Goal: Task Accomplishment & Management: Manage account settings

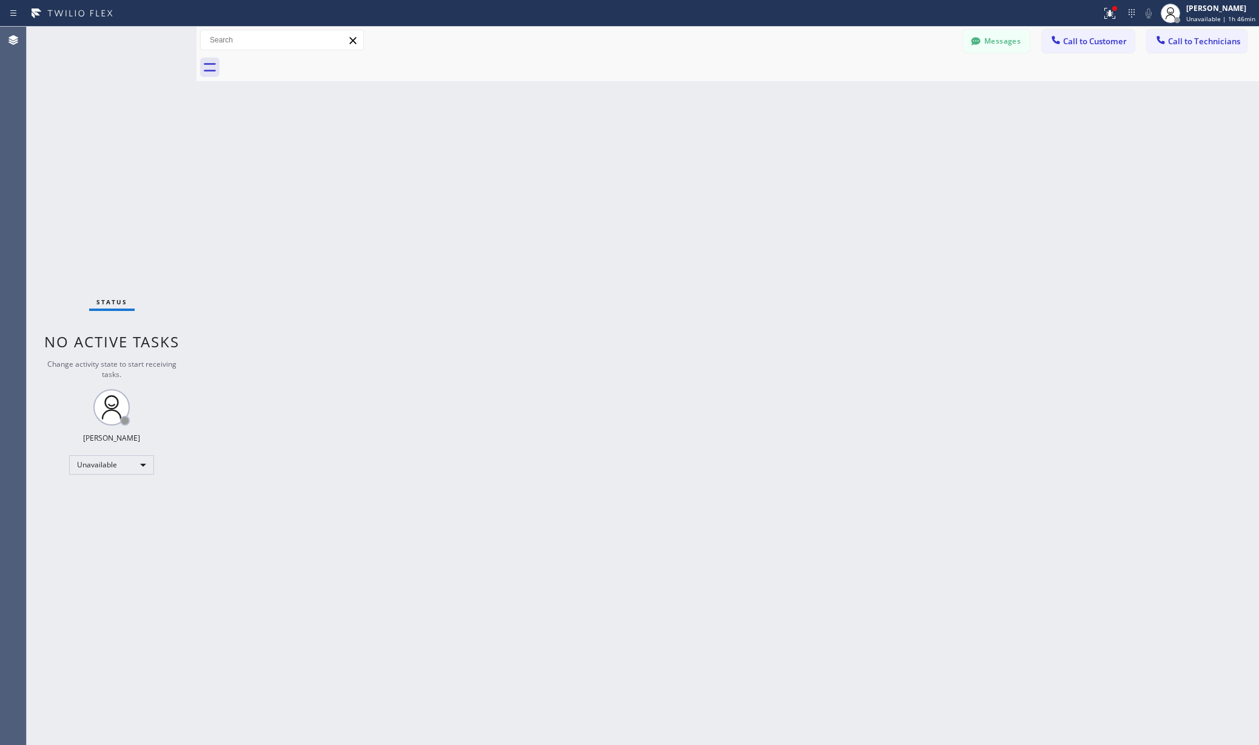
drag, startPoint x: 226, startPoint y: 508, endPoint x: 261, endPoint y: 735, distance: 229.5
click at [226, 514] on div "Back to Dashboard Change Sender ID Customers Technicians AA [PERSON_NAME] [DATE…" at bounding box center [727, 386] width 1062 height 719
click at [296, 247] on div "Back to Dashboard Change Sender ID Customers Technicians AA [PERSON_NAME] [DATE…" at bounding box center [727, 386] width 1062 height 719
click at [1111, 15] on icon at bounding box center [1107, 12] width 7 height 8
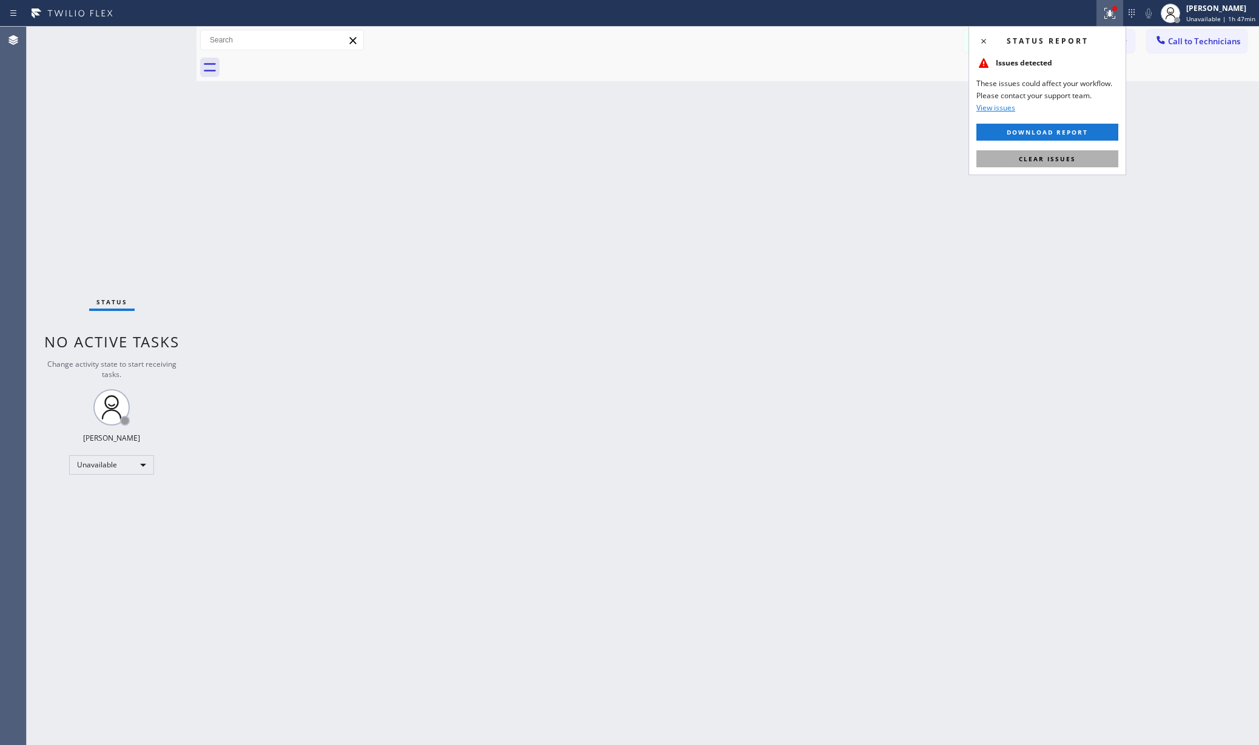
click at [1045, 160] on span "Clear issues" at bounding box center [1047, 159] width 57 height 8
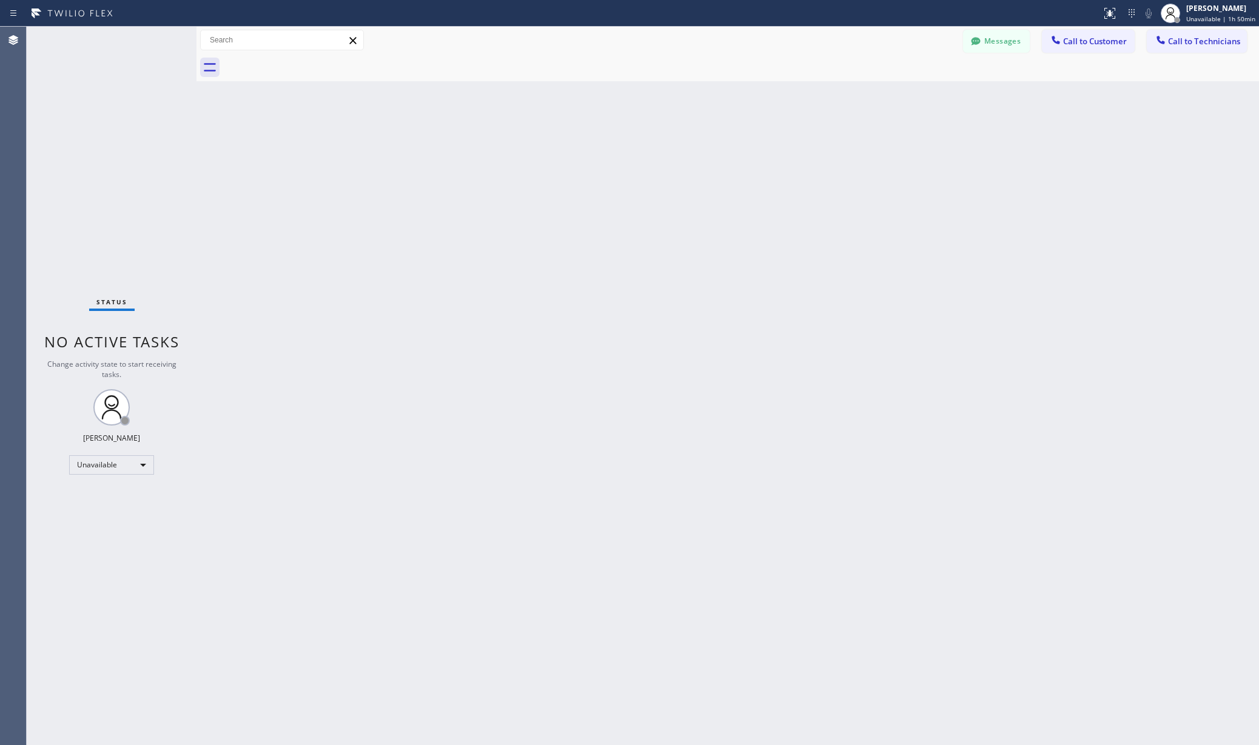
click at [320, 209] on div "Back to Dashboard Change Sender ID Customers Technicians AA [PERSON_NAME] [DATE…" at bounding box center [727, 386] width 1062 height 719
click at [292, 463] on div "Back to Dashboard Change Sender ID Customers Technicians AA [PERSON_NAME] [DATE…" at bounding box center [727, 386] width 1062 height 719
click at [398, 488] on div "Back to Dashboard Change Sender ID Customers Technicians AA [PERSON_NAME] [DATE…" at bounding box center [727, 386] width 1062 height 719
drag, startPoint x: 416, startPoint y: 469, endPoint x: 395, endPoint y: 491, distance: 29.6
click at [415, 472] on div "Back to Dashboard Change Sender ID Customers Technicians AA [PERSON_NAME] [DATE…" at bounding box center [727, 386] width 1062 height 719
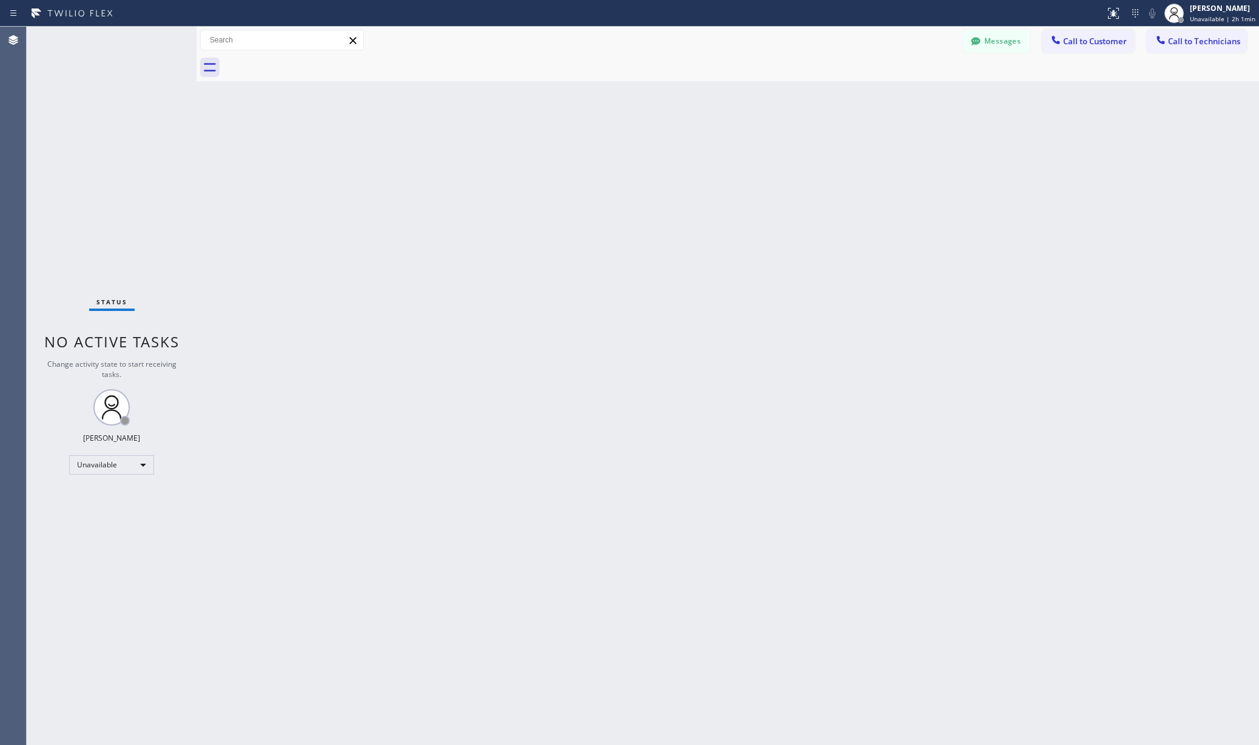
click at [293, 355] on div "Back to Dashboard Change Sender ID Customers Technicians AA [PERSON_NAME] [DATE…" at bounding box center [727, 386] width 1062 height 719
drag, startPoint x: 546, startPoint y: 319, endPoint x: 491, endPoint y: 406, distance: 102.5
click at [540, 330] on div "Back to Dashboard Change Sender ID Customers Technicians AA [PERSON_NAME] [DATE…" at bounding box center [727, 386] width 1062 height 719
click at [1222, 1] on div "[PERSON_NAME] Unavailable | 2h 2min" at bounding box center [1210, 13] width 98 height 27
click at [1165, 115] on span "Log out" at bounding box center [1157, 118] width 25 height 10
